Goal: Task Accomplishment & Management: Manage account settings

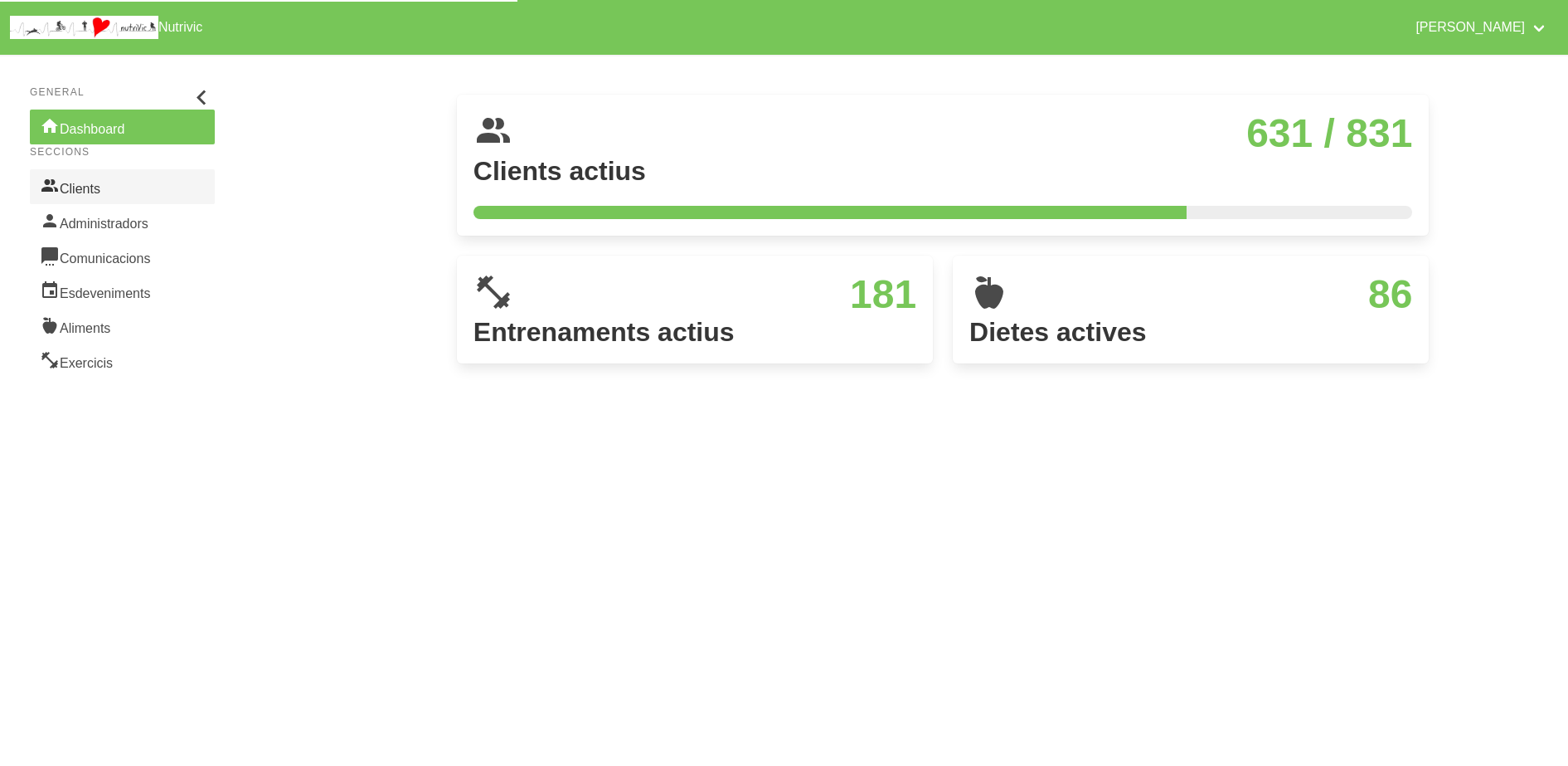
click at [102, 192] on link "Clients" at bounding box center [122, 187] width 185 height 35
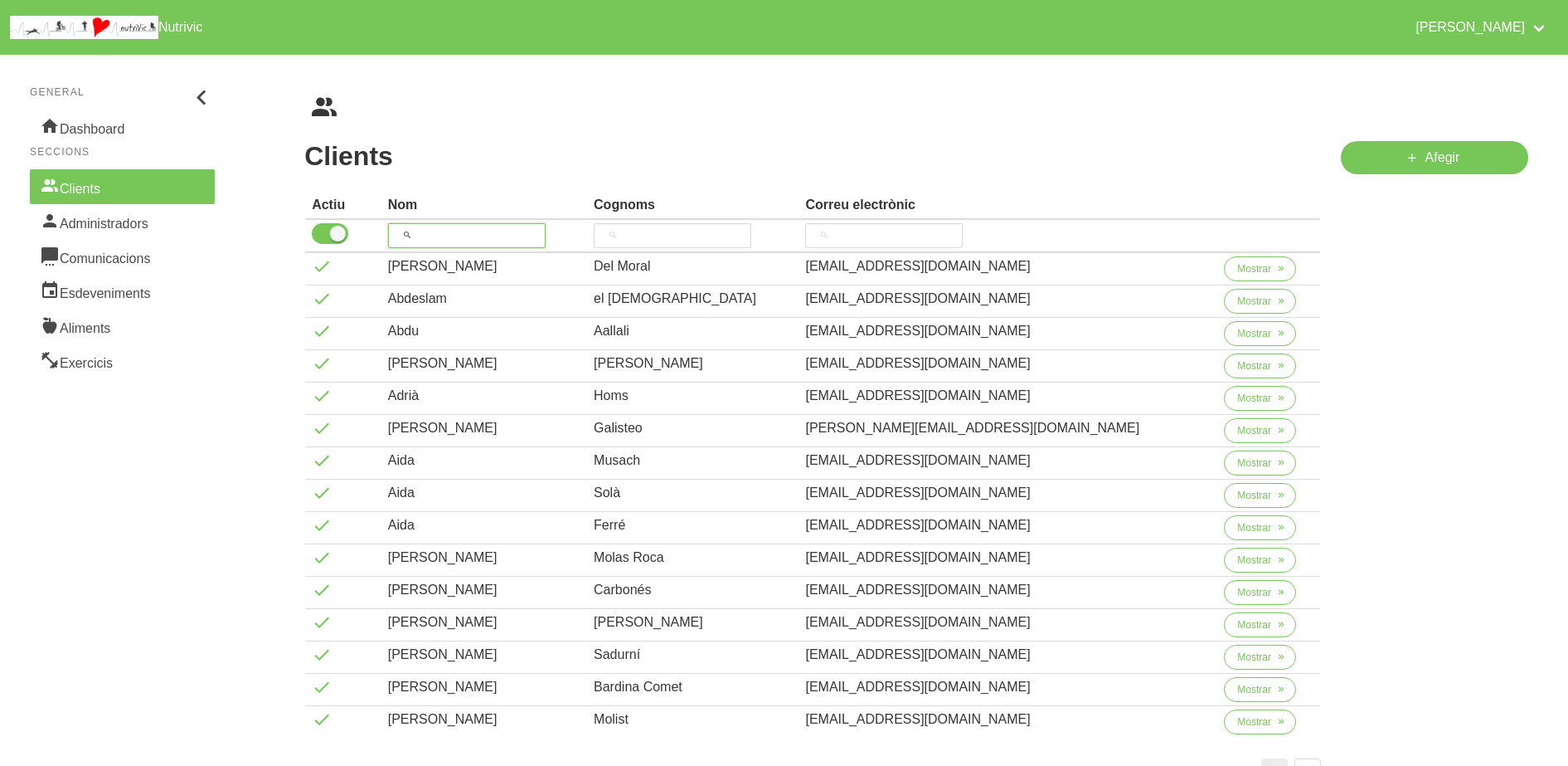
click at [529, 223] on input "search" at bounding box center [466, 235] width 158 height 25
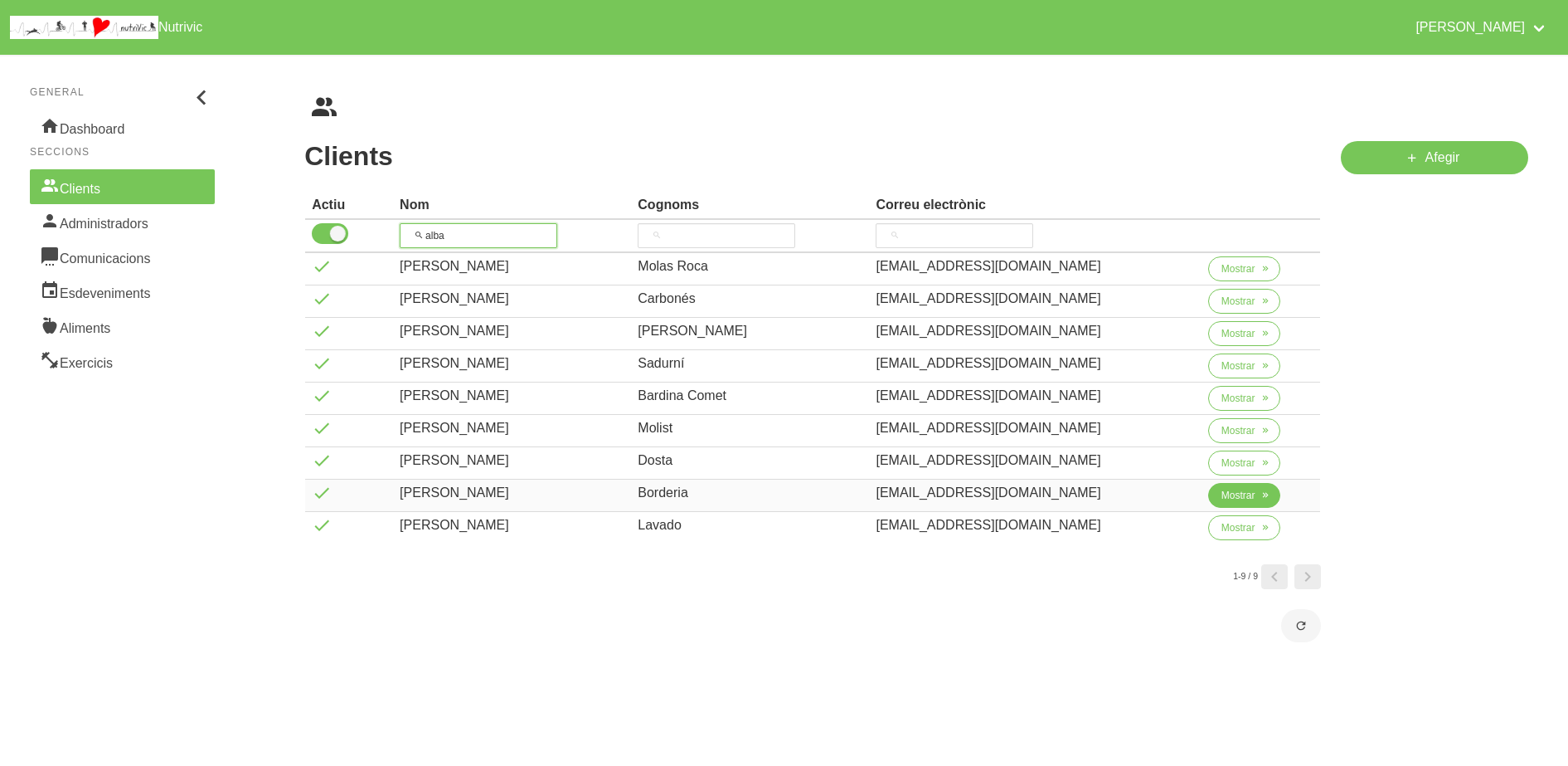
type input "alba"
click at [1260, 492] on icon "button" at bounding box center [1265, 495] width 10 height 15
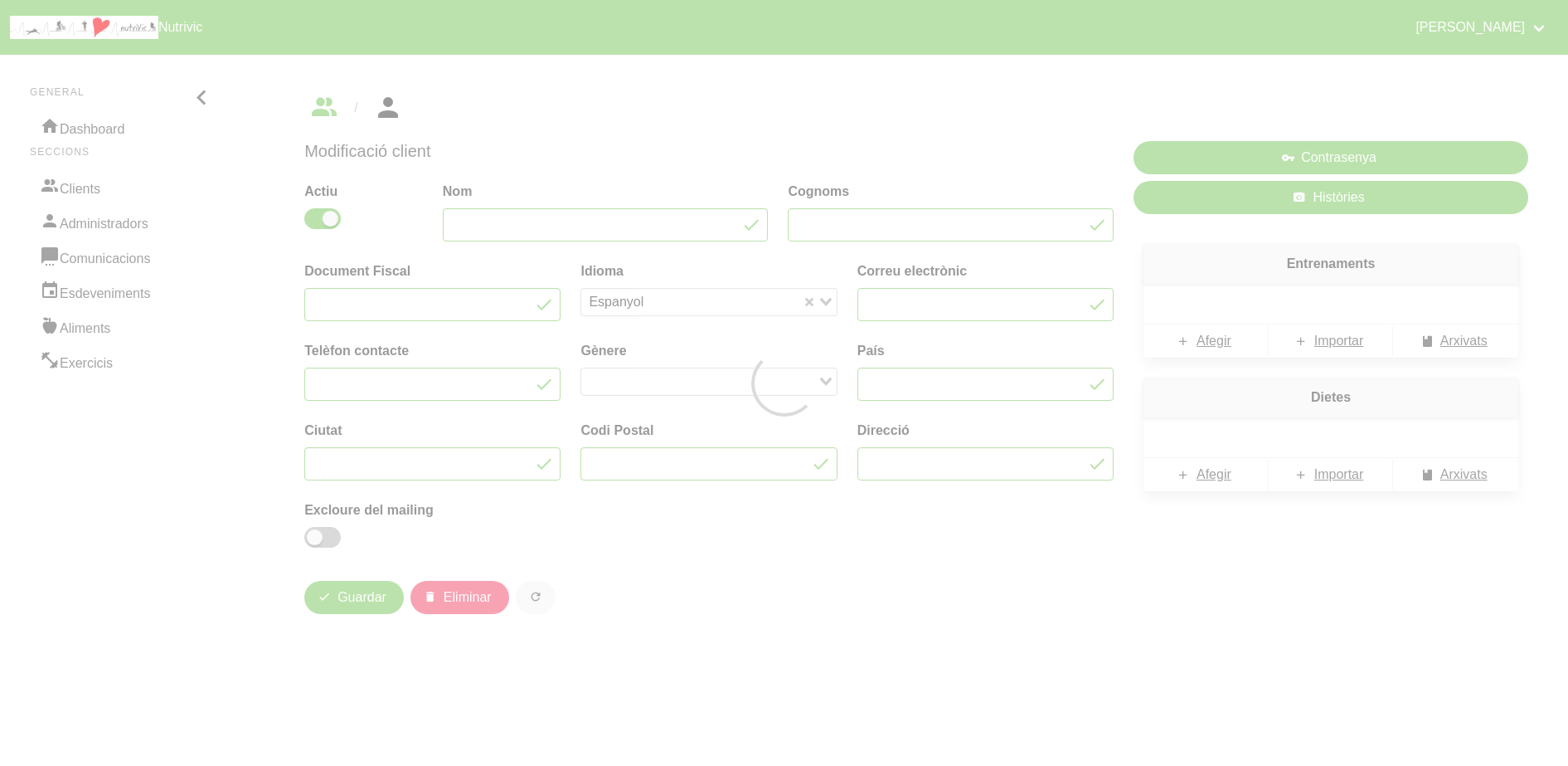
type input "[PERSON_NAME]"
type input "Borderia"
type input "[EMAIL_ADDRESS][DOMAIN_NAME]"
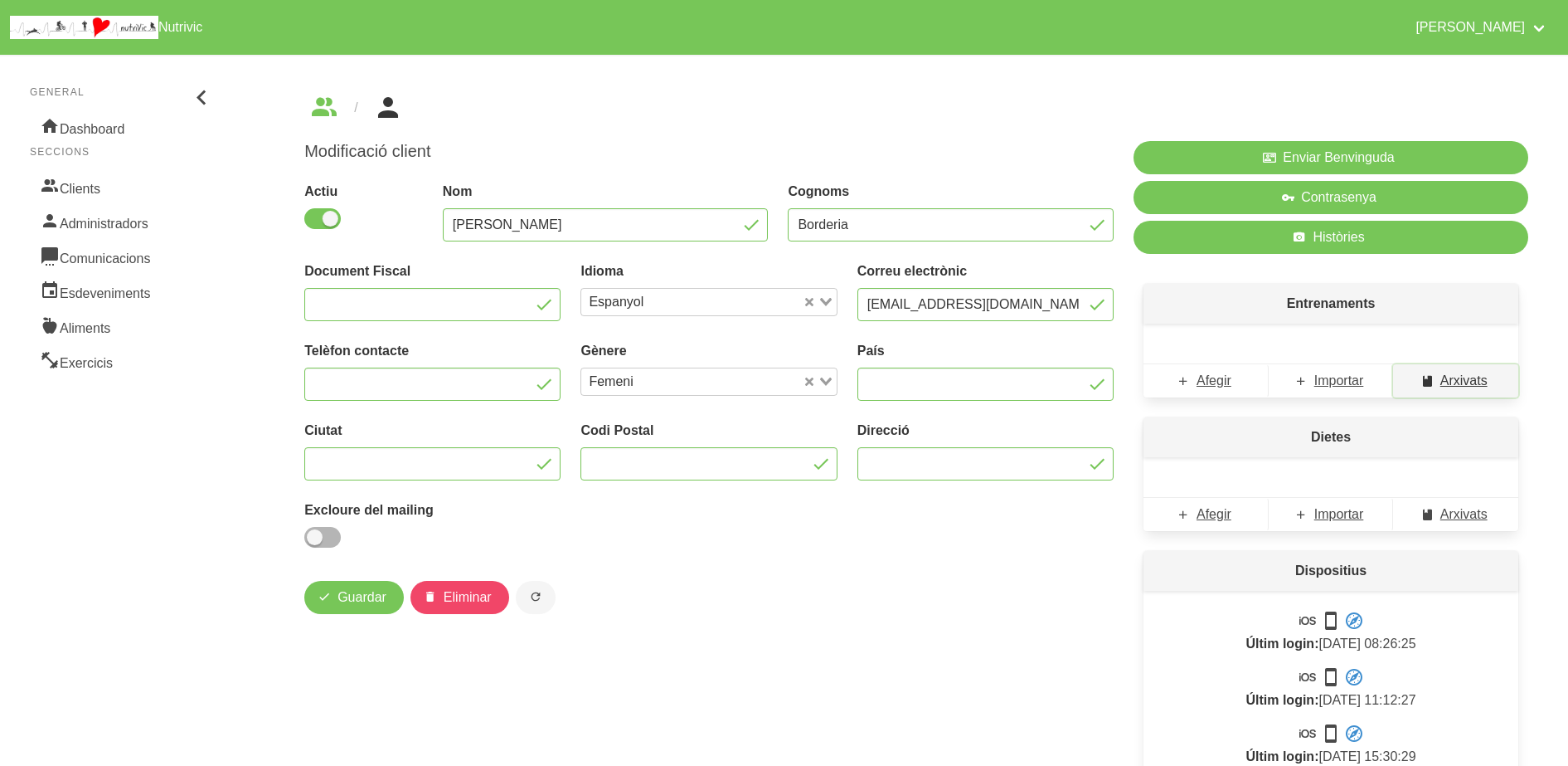
click at [1455, 383] on span "Arxivats" at bounding box center [1464, 381] width 47 height 20
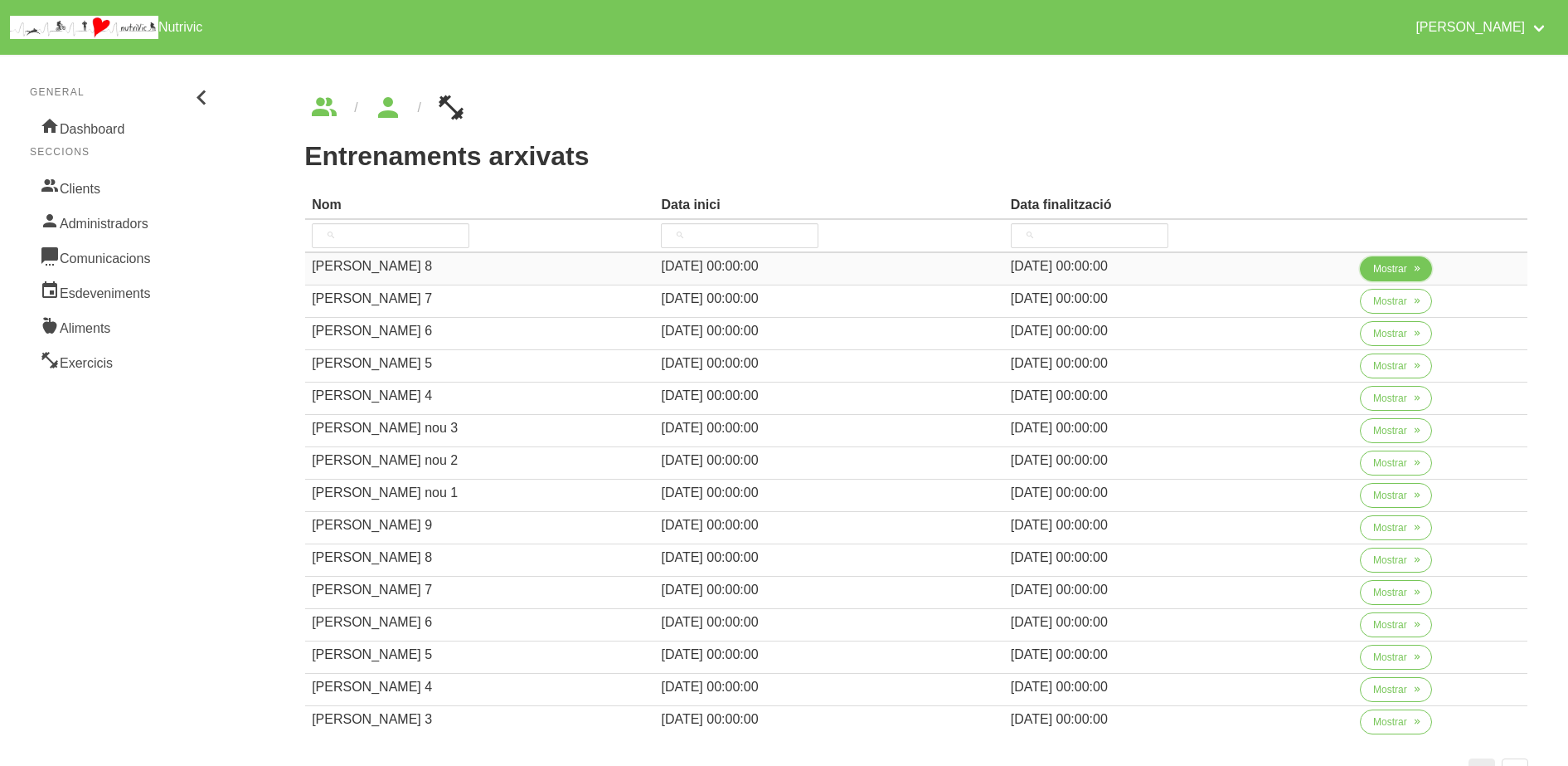
click at [1400, 262] on span "Mostrar" at bounding box center [1390, 269] width 34 height 15
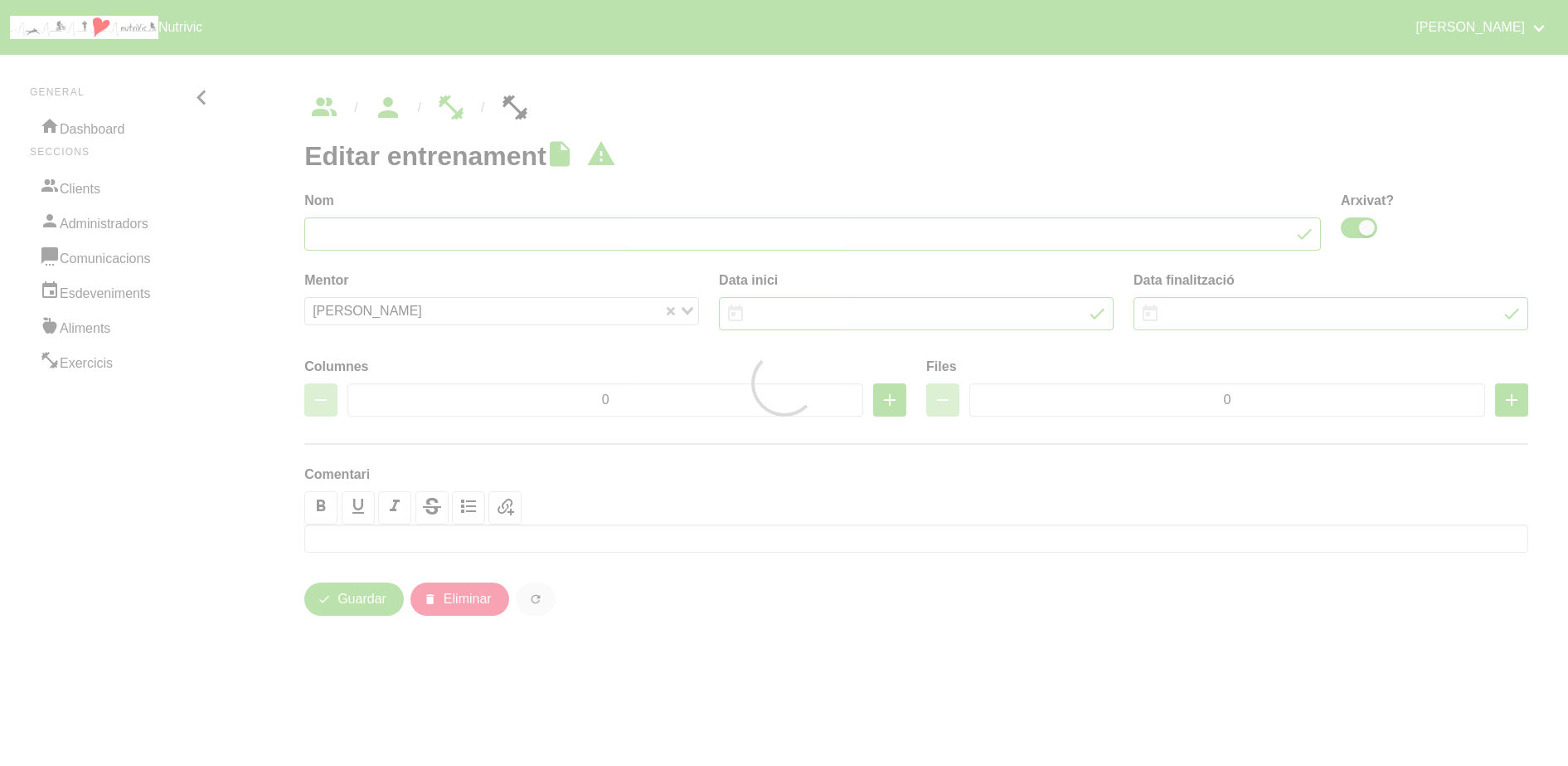
type input "[PERSON_NAME] 8"
checkbox input "true"
type input "[DATE]"
type input "3"
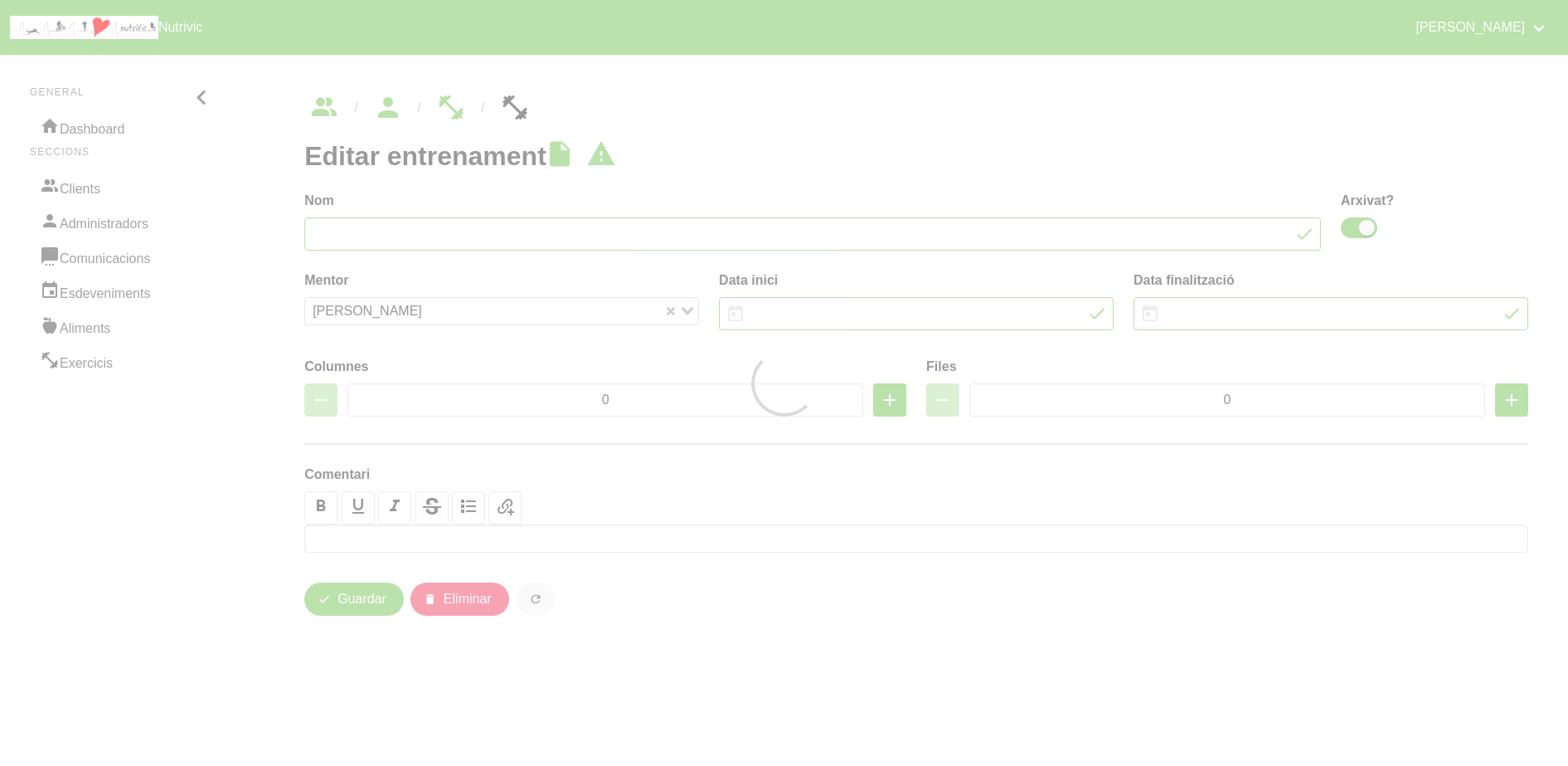
type input "9"
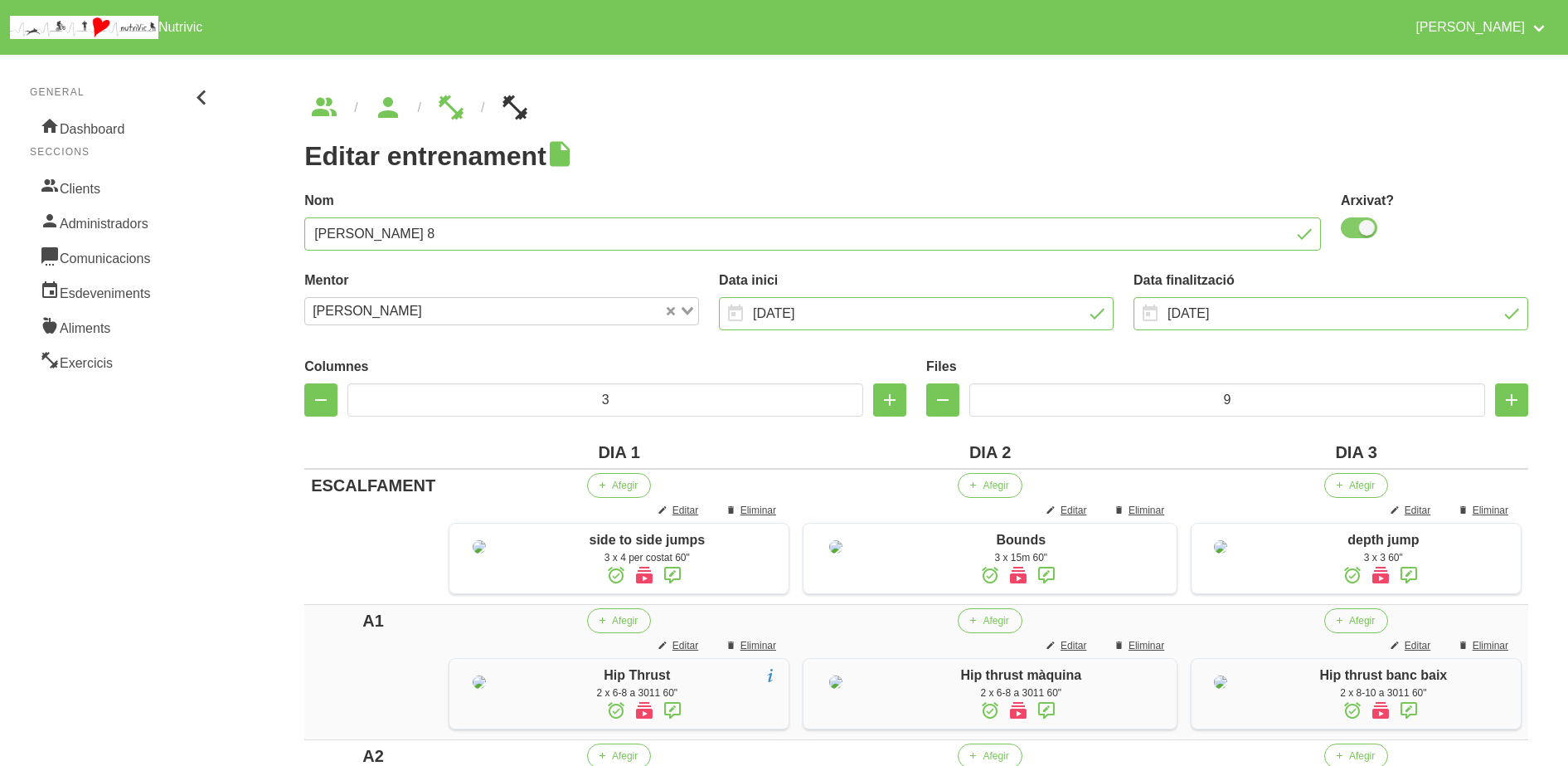
click at [1371, 229] on span at bounding box center [1360, 228] width 37 height 21
click at [1352, 229] on input "checkbox" at bounding box center [1347, 228] width 11 height 11
checkbox input "false"
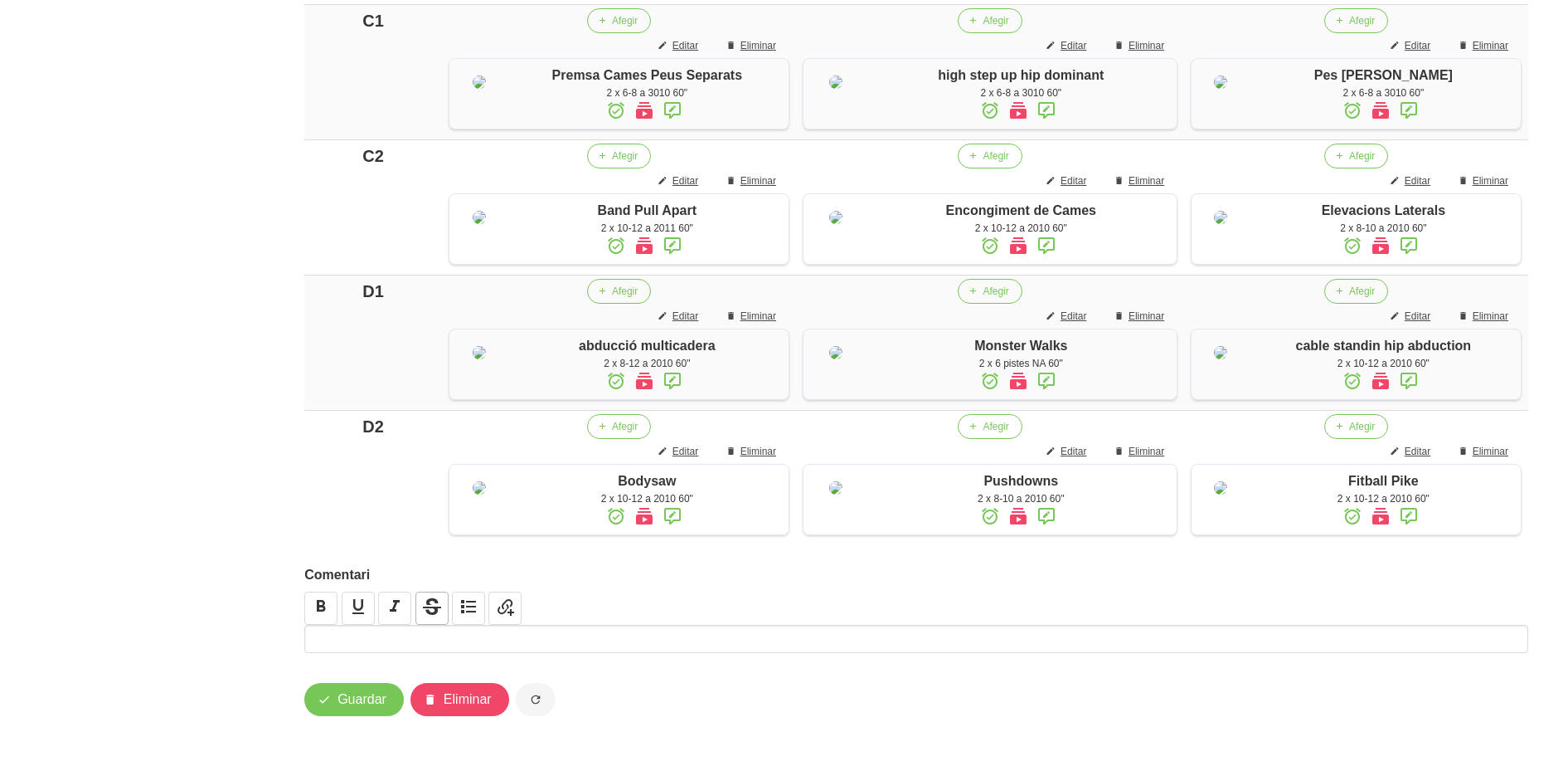
scroll to position [1565, 0]
click at [355, 709] on span "Guardar" at bounding box center [361, 700] width 49 height 20
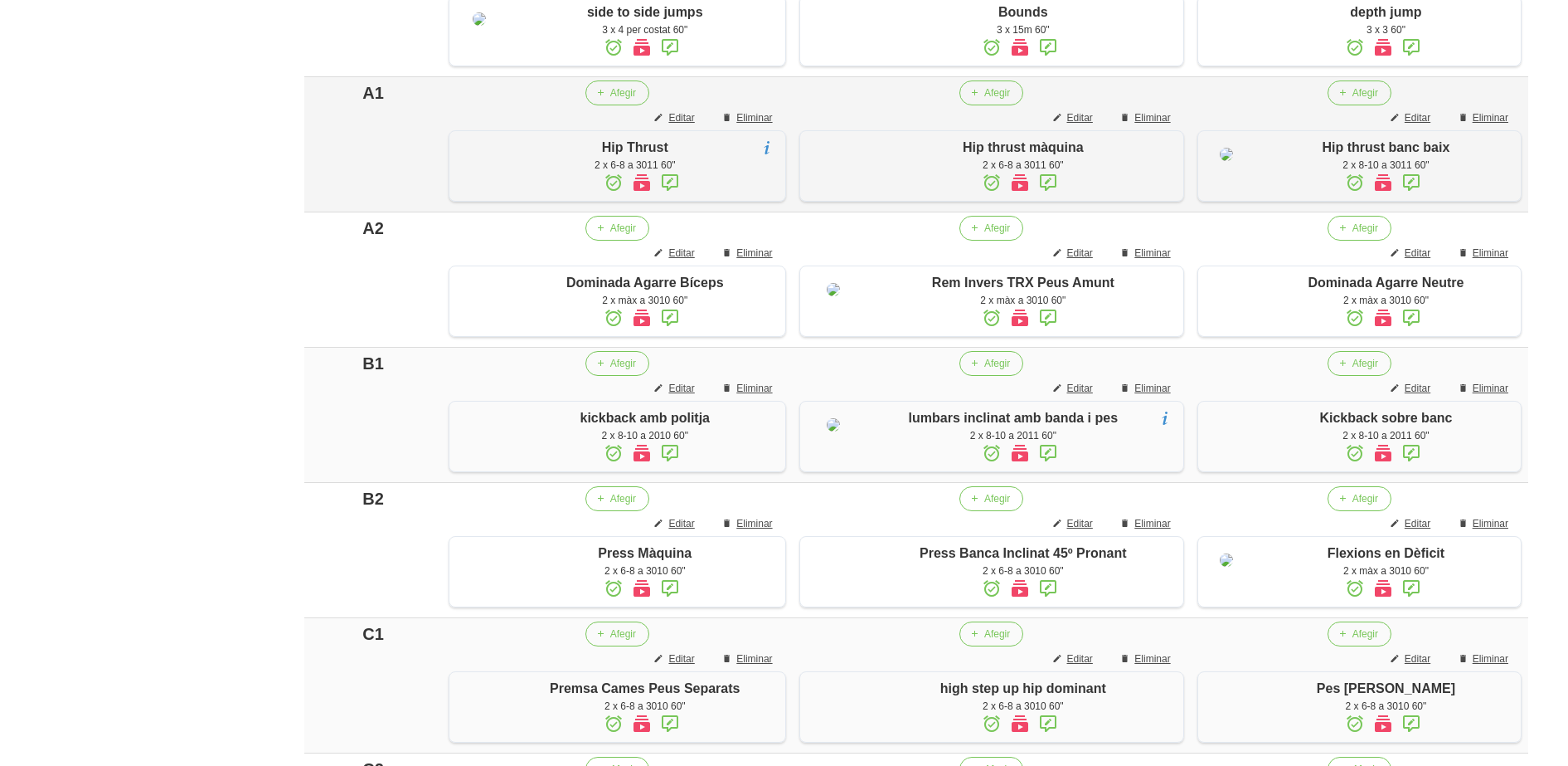
scroll to position [320, 0]
